Goal: Information Seeking & Learning: Compare options

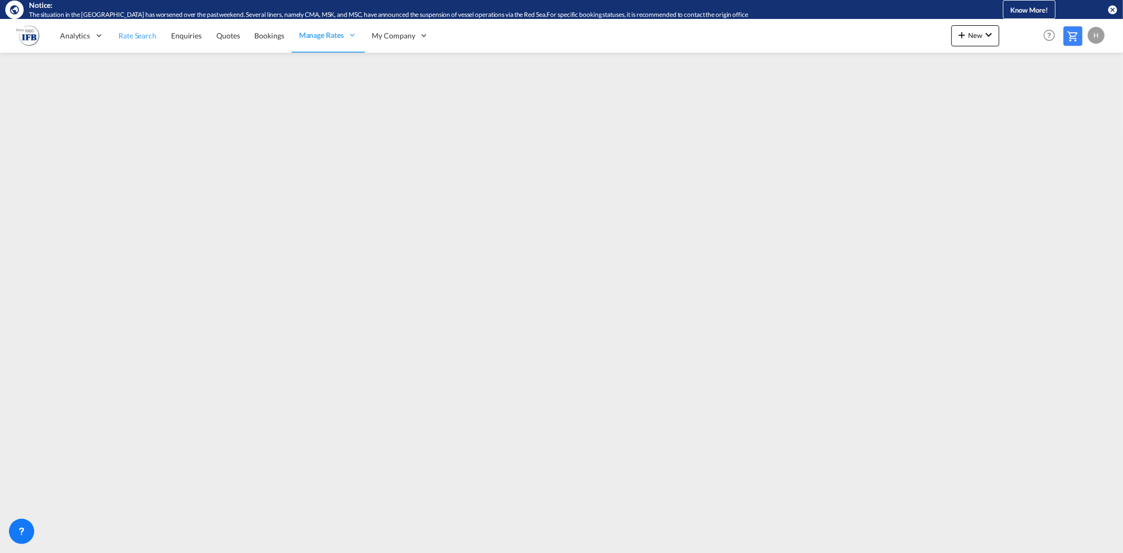
click at [130, 39] on span "Rate Search" at bounding box center [138, 35] width 38 height 9
